Goal: Navigation & Orientation: Find specific page/section

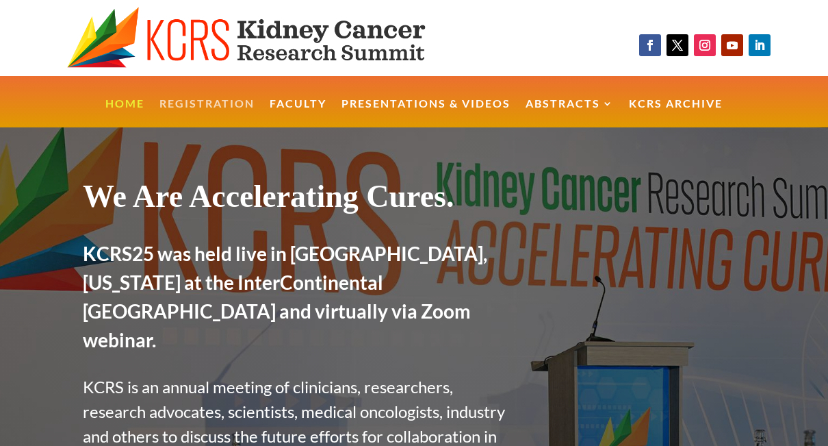
click at [192, 107] on link "Registration" at bounding box center [207, 113] width 95 height 29
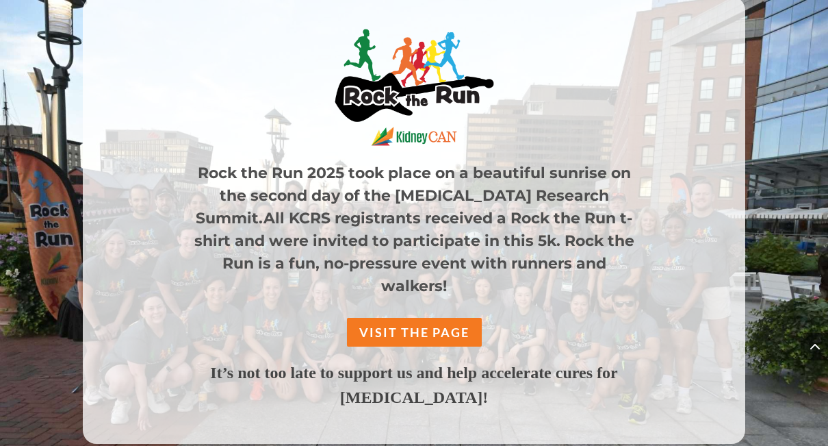
scroll to position [1206, 0]
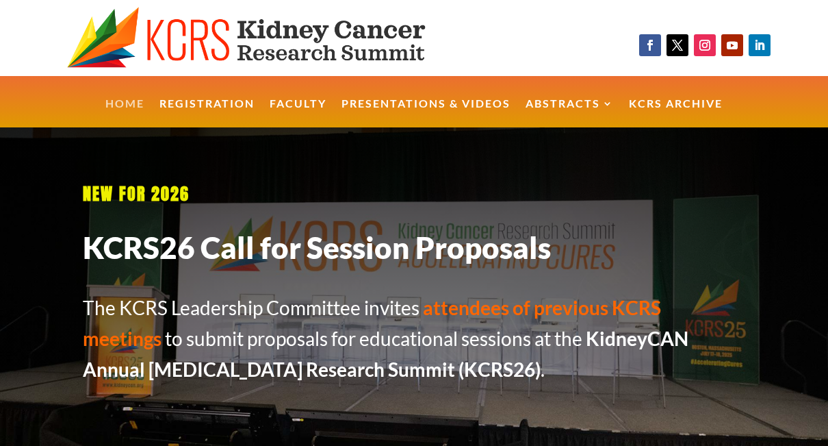
click at [124, 99] on link "Home" at bounding box center [124, 113] width 39 height 29
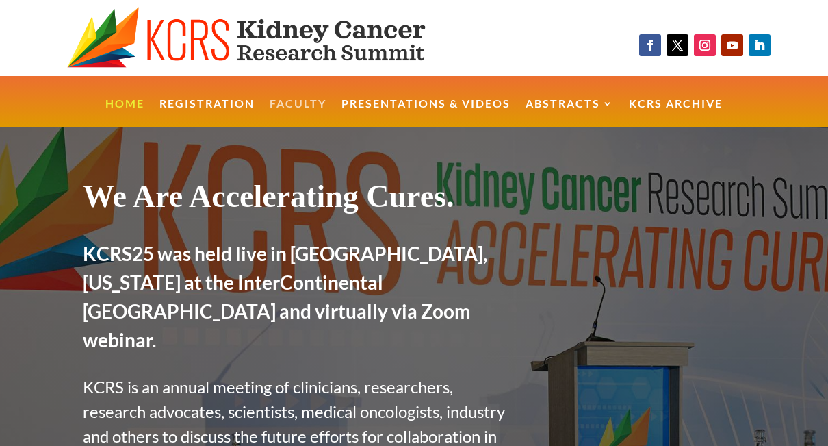
click at [316, 107] on link "Faculty" at bounding box center [298, 113] width 57 height 29
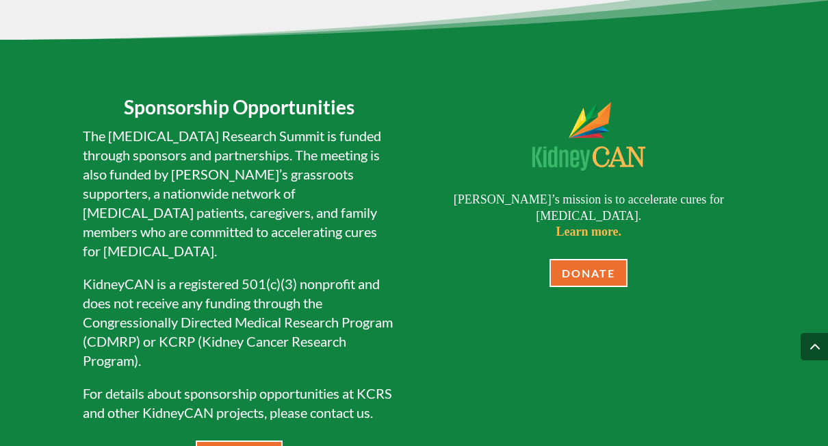
scroll to position [10039, 0]
